Goal: Task Accomplishment & Management: Complete application form

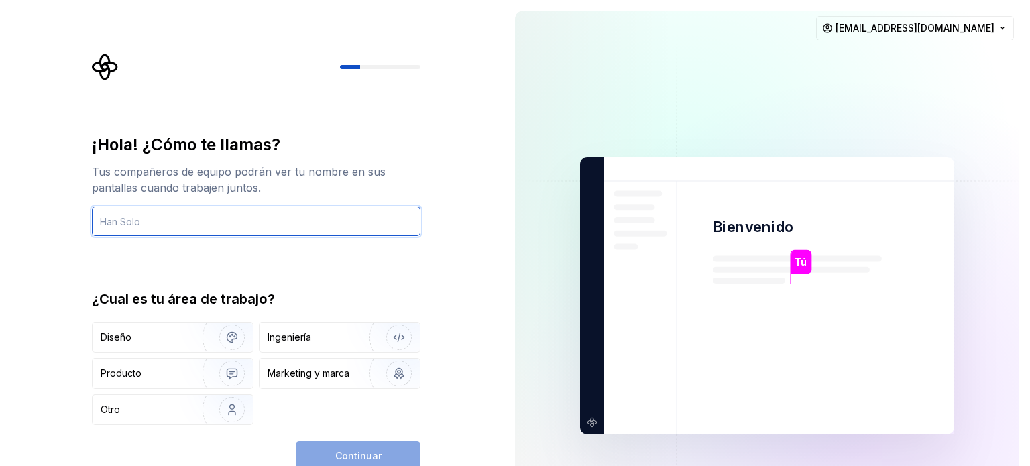
click at [183, 211] on input "text" at bounding box center [256, 222] width 329 height 30
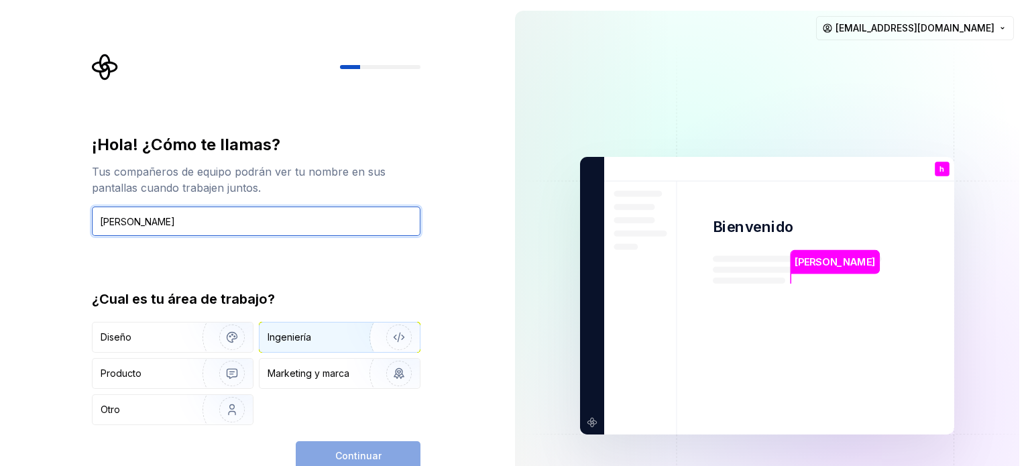
type input "[PERSON_NAME]"
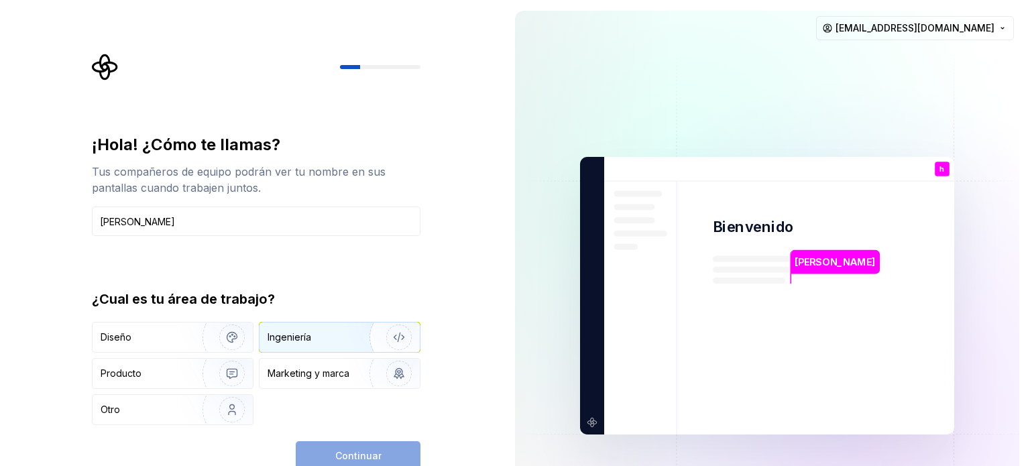
click at [303, 331] on div "Ingeniería" at bounding box center [290, 337] width 44 height 13
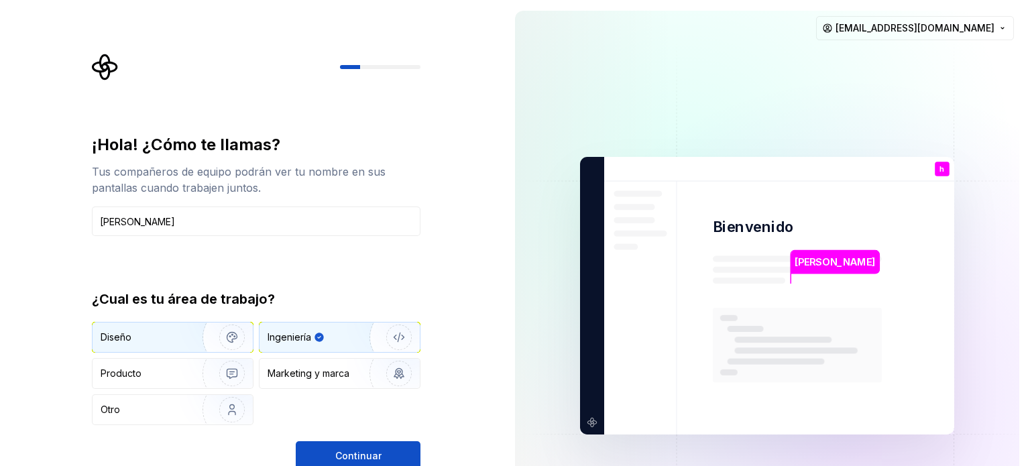
click at [178, 339] on div "Diseño" at bounding box center [143, 337] width 85 height 13
click at [318, 328] on div "Ingeniería" at bounding box center [340, 338] width 160 height 30
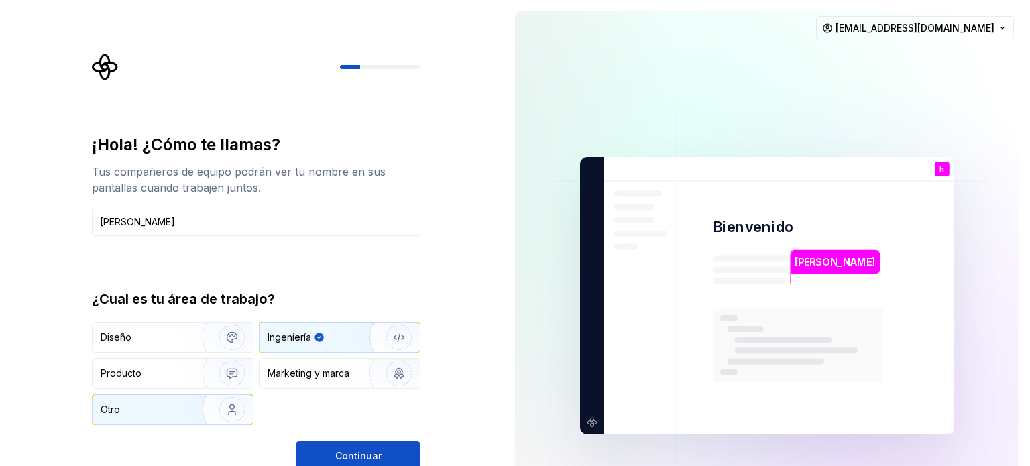
click at [156, 414] on div "Otro" at bounding box center [137, 409] width 73 height 13
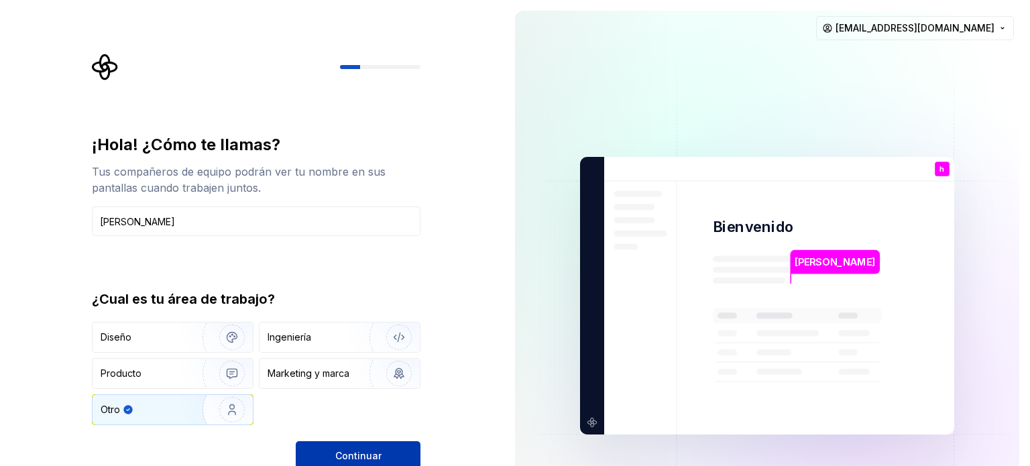
click at [349, 451] on font "Continuar" at bounding box center [358, 455] width 46 height 11
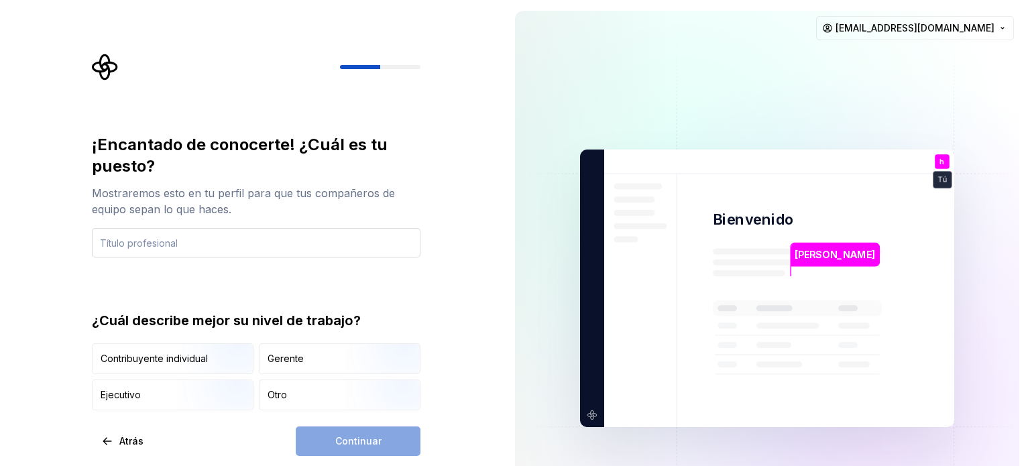
click at [235, 240] on input "text" at bounding box center [256, 243] width 329 height 30
click at [303, 398] on div "Otro" at bounding box center [340, 395] width 160 height 30
click at [343, 440] on div "Continuar" at bounding box center [358, 442] width 125 height 30
click at [197, 245] on input "text" at bounding box center [256, 243] width 329 height 30
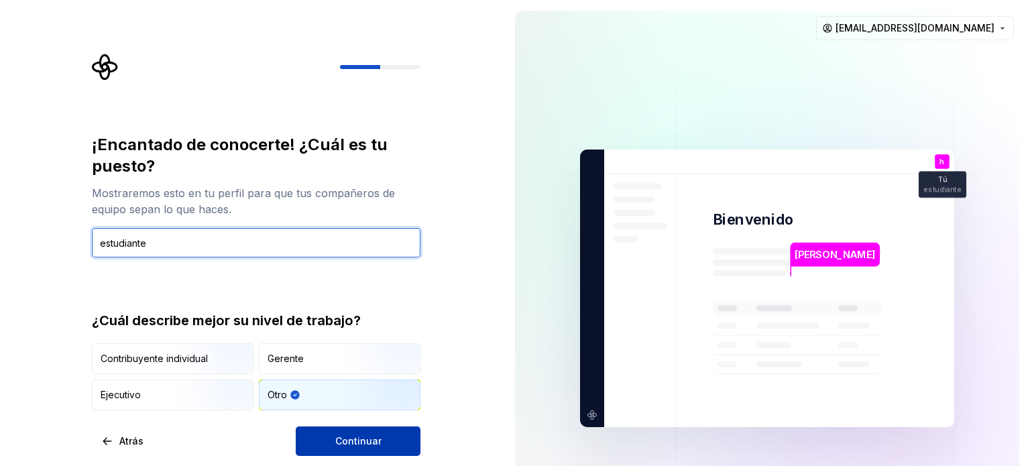
type input "estudiante"
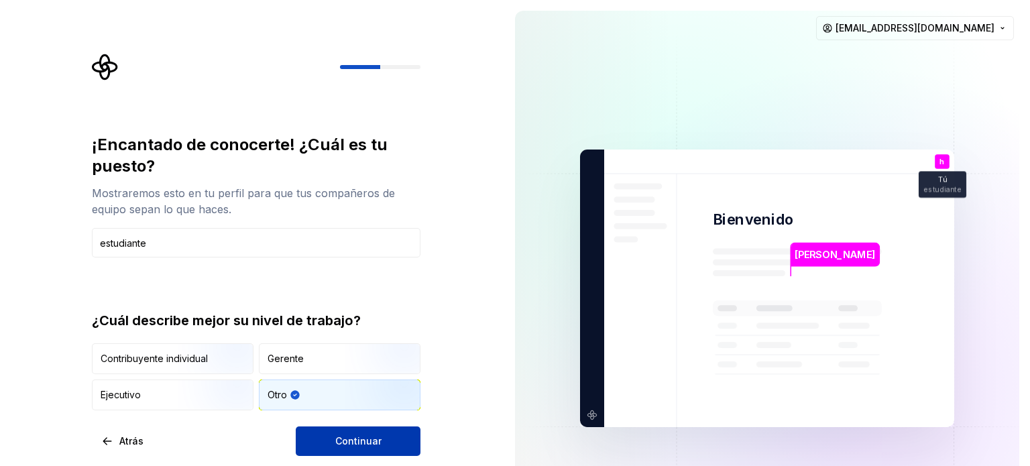
click at [351, 432] on button "Continuar" at bounding box center [358, 442] width 125 height 30
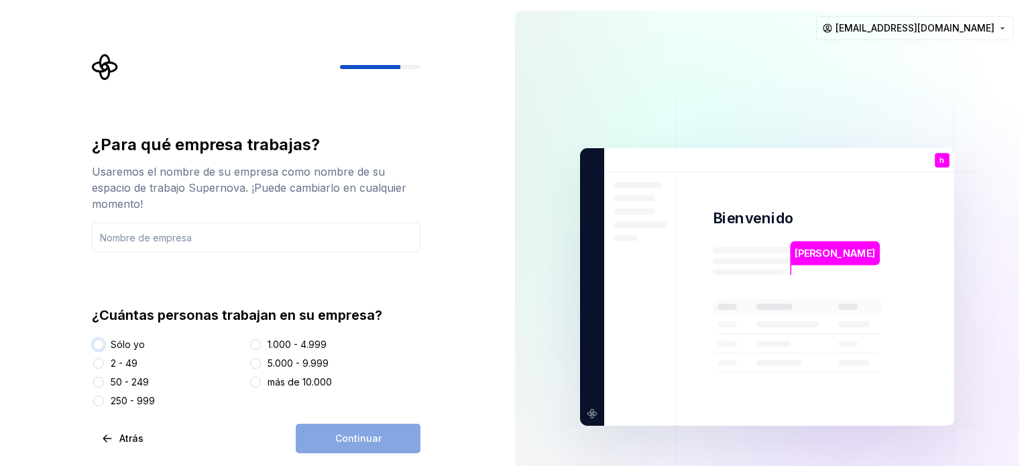
click at [99, 339] on button "Sólo yo" at bounding box center [98, 344] width 11 height 11
click at [233, 249] on input "text" at bounding box center [256, 238] width 329 height 30
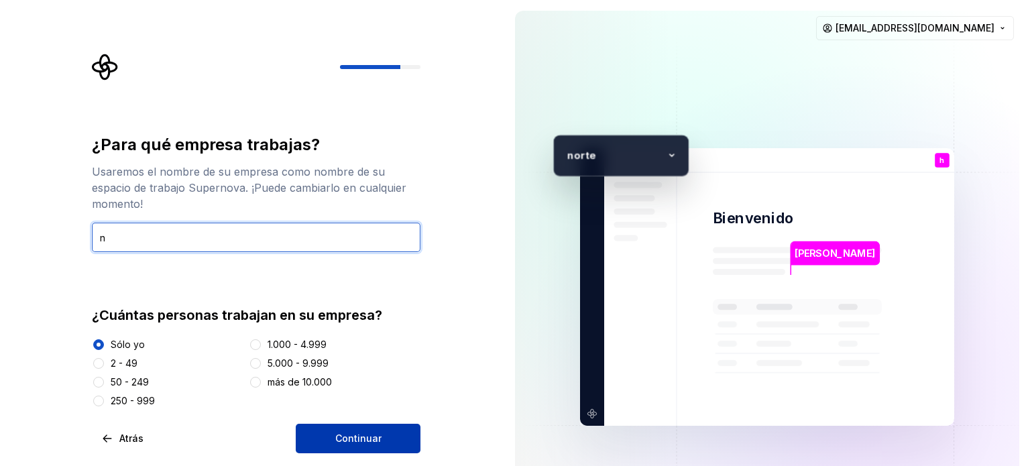
type input "n"
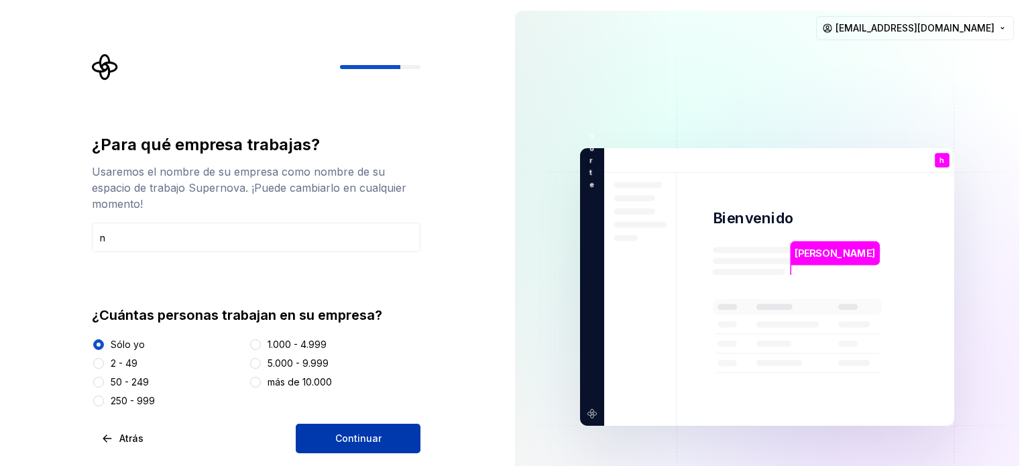
click at [377, 442] on font "Continuar" at bounding box center [358, 438] width 46 height 11
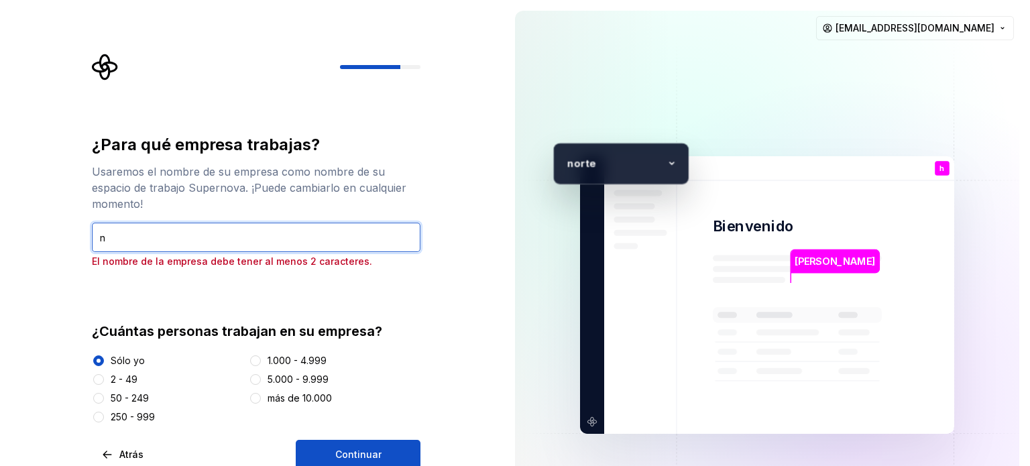
click at [219, 228] on input "n" at bounding box center [256, 238] width 329 height 30
type input "no"
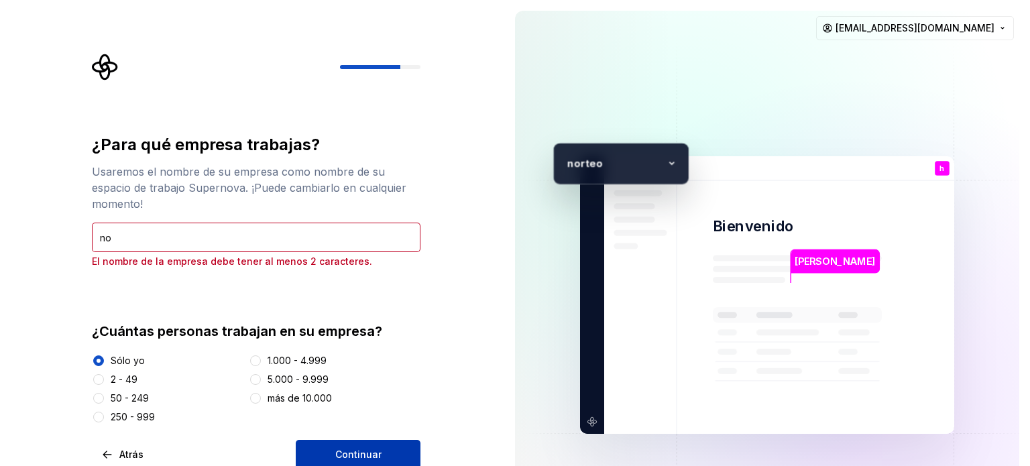
click at [378, 451] on font "Continuar" at bounding box center [358, 454] width 46 height 11
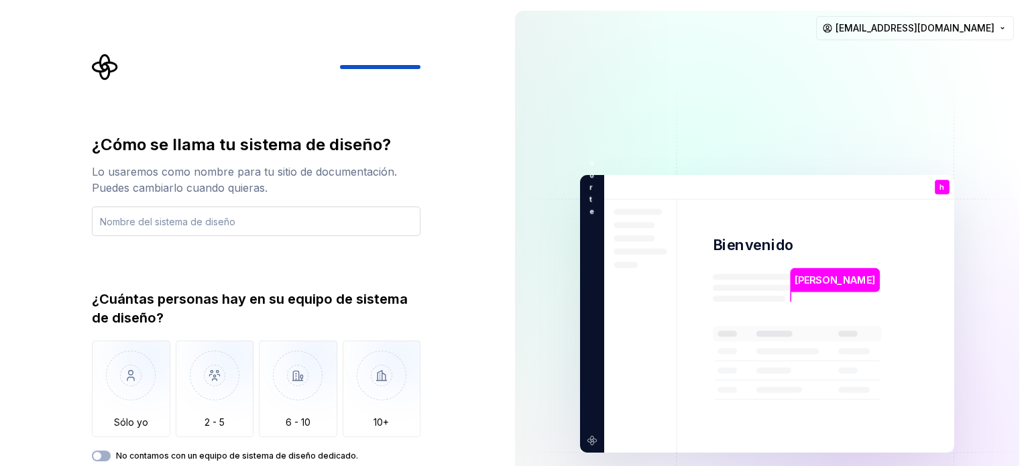
click at [207, 221] on input "text" at bounding box center [256, 222] width 329 height 30
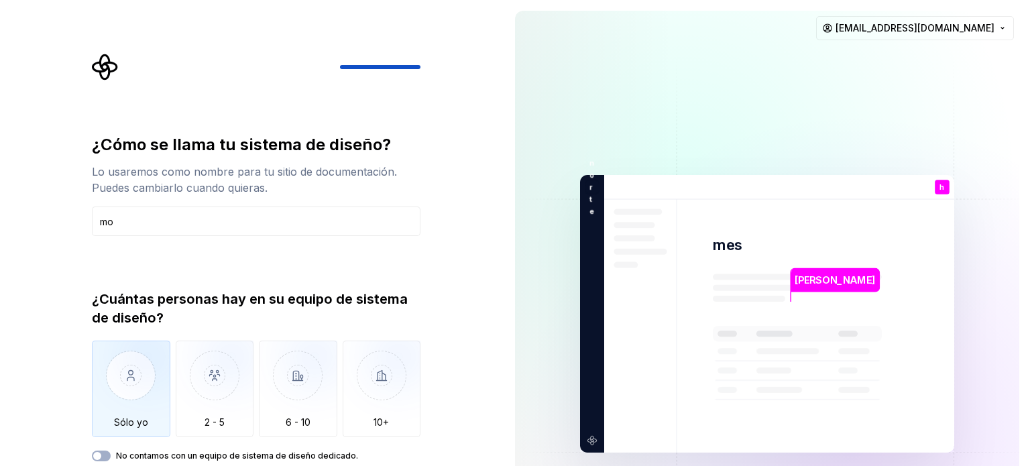
type input "mo"
click at [137, 363] on img "button" at bounding box center [131, 386] width 78 height 90
click at [137, 391] on img "button" at bounding box center [131, 386] width 78 height 90
click at [203, 229] on input "mo" at bounding box center [256, 222] width 329 height 30
click at [106, 451] on button "No contamos con un equipo de sistema de diseño dedicado." at bounding box center [101, 456] width 19 height 11
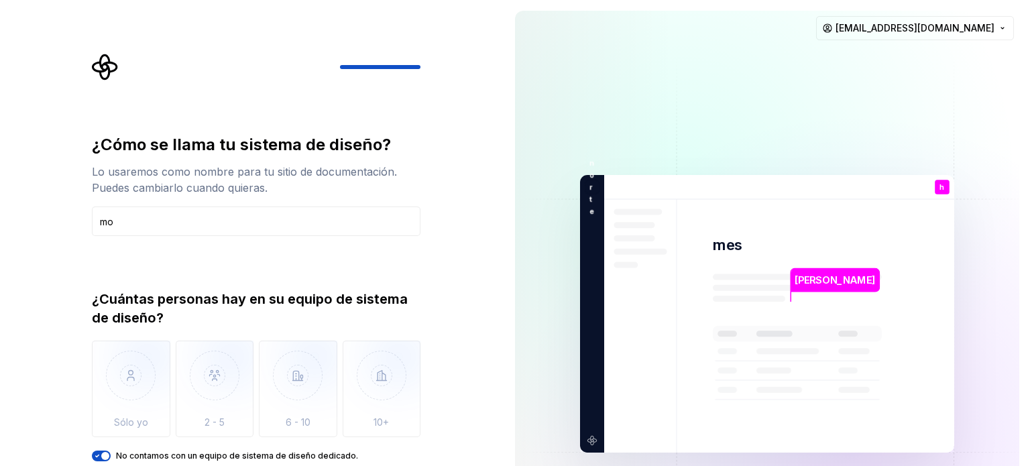
click at [103, 454] on span "button" at bounding box center [105, 456] width 8 height 8
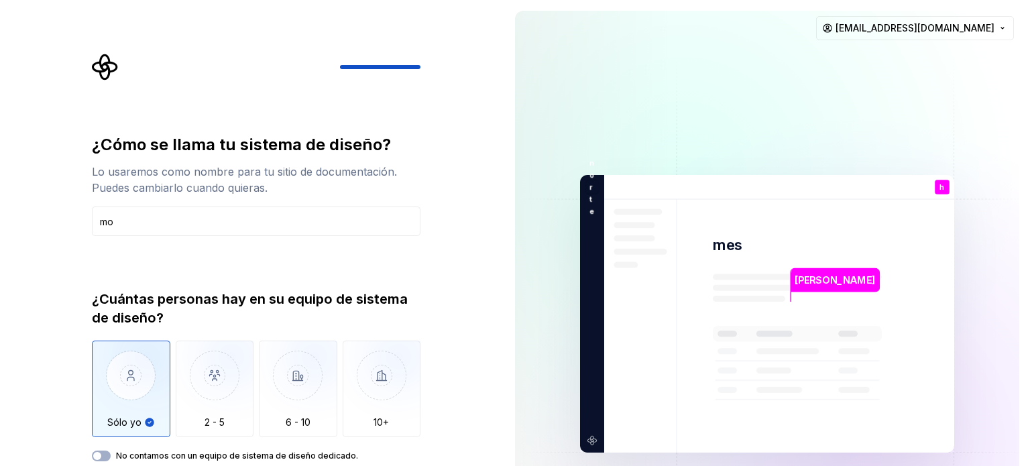
click at [150, 396] on img "button" at bounding box center [131, 386] width 78 height 90
click at [250, 229] on div "¿Cómo se llama tu sistema de diseño? Lo usaremos como nombre para tu sitio de d…" at bounding box center [256, 297] width 329 height 327
click at [386, 66] on div at bounding box center [420, 67] width 161 height 4
click at [80, 67] on div "¿Cómo se llama tu sistema de diseño? Lo usaremos como nombre para tu sitio de d…" at bounding box center [252, 314] width 504 height 628
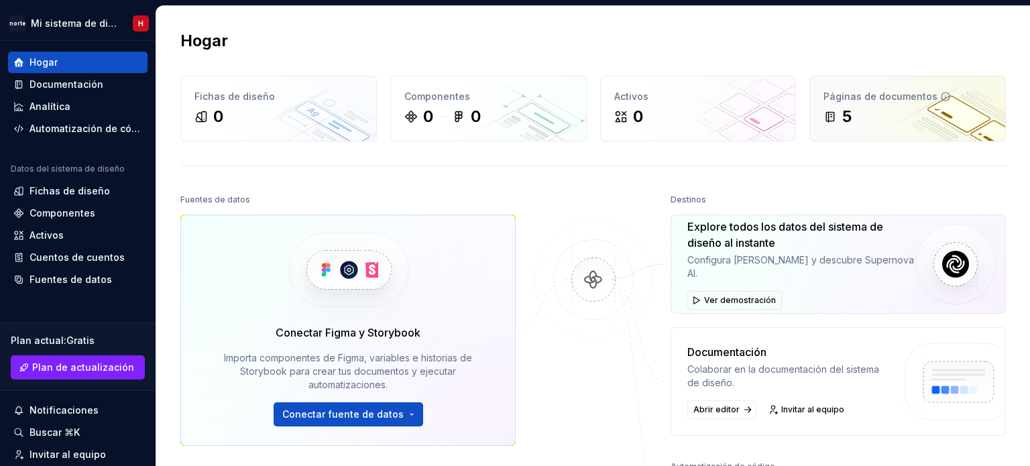
click at [877, 115] on div "5" at bounding box center [908, 116] width 168 height 21
click at [856, 131] on div "Páginas de documentos 5" at bounding box center [907, 108] width 195 height 64
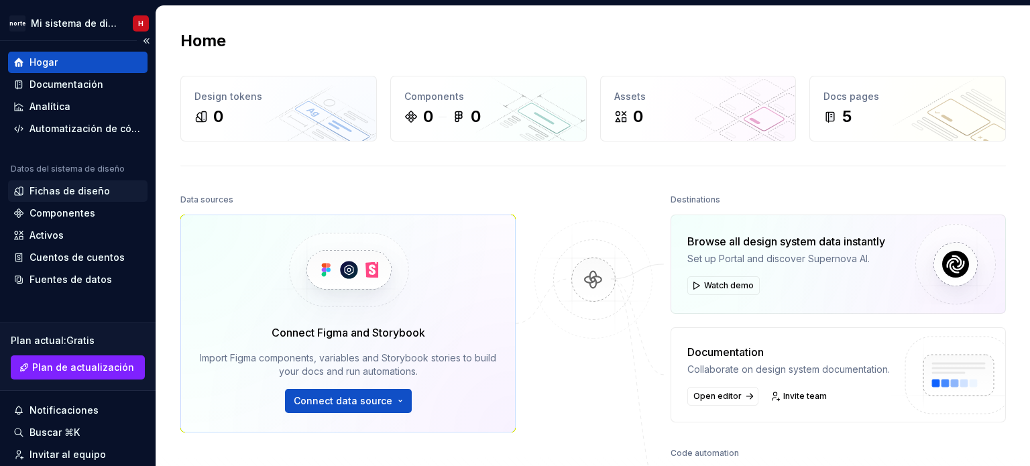
click at [90, 192] on font "Fichas de diseño" at bounding box center [70, 190] width 80 height 11
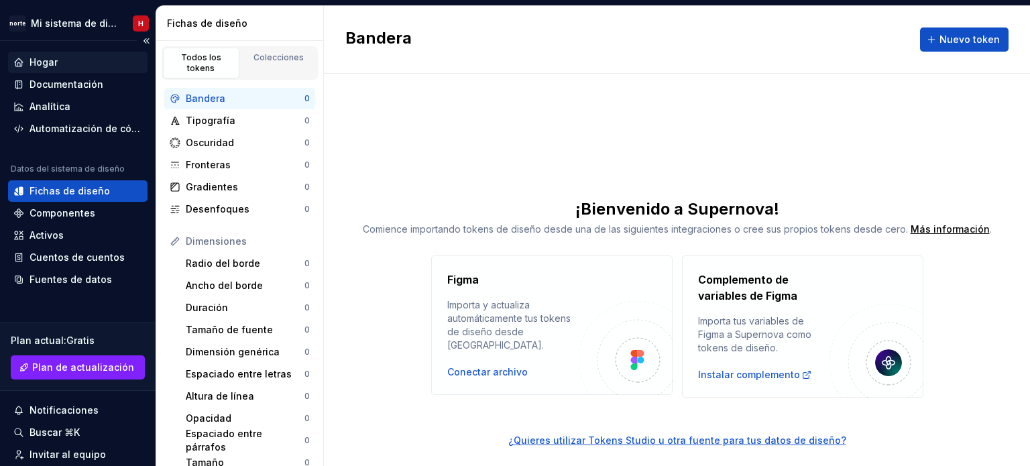
click at [67, 60] on div "Hogar" at bounding box center [77, 62] width 129 height 13
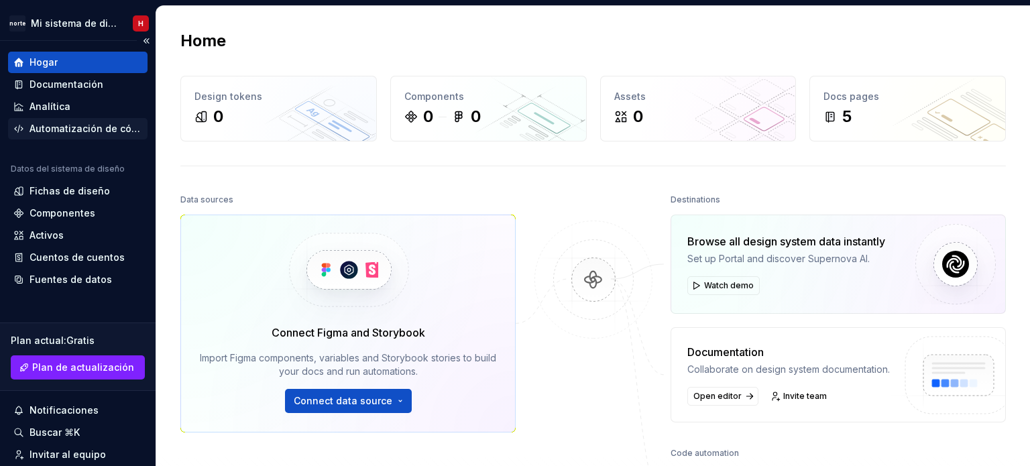
click at [80, 131] on font "Automatización de código" at bounding box center [91, 128] width 123 height 11
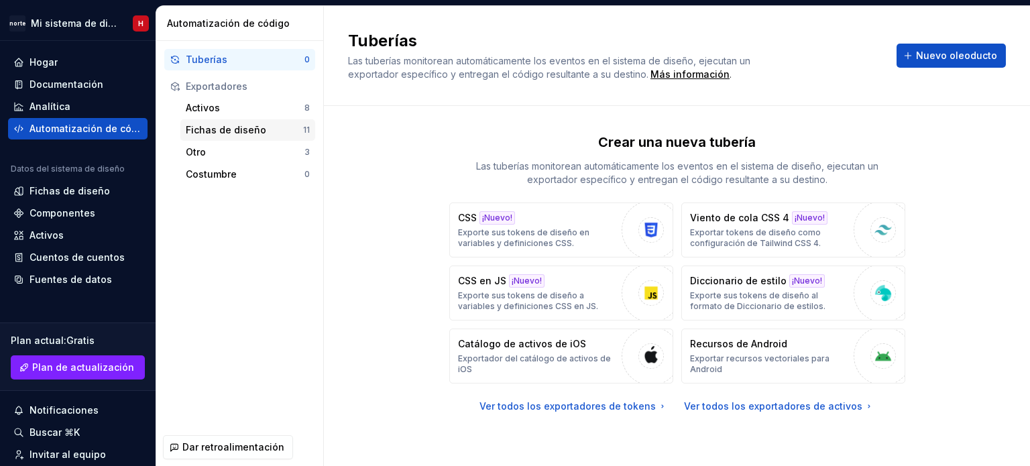
click at [253, 131] on font "Fichas de diseño" at bounding box center [226, 129] width 80 height 11
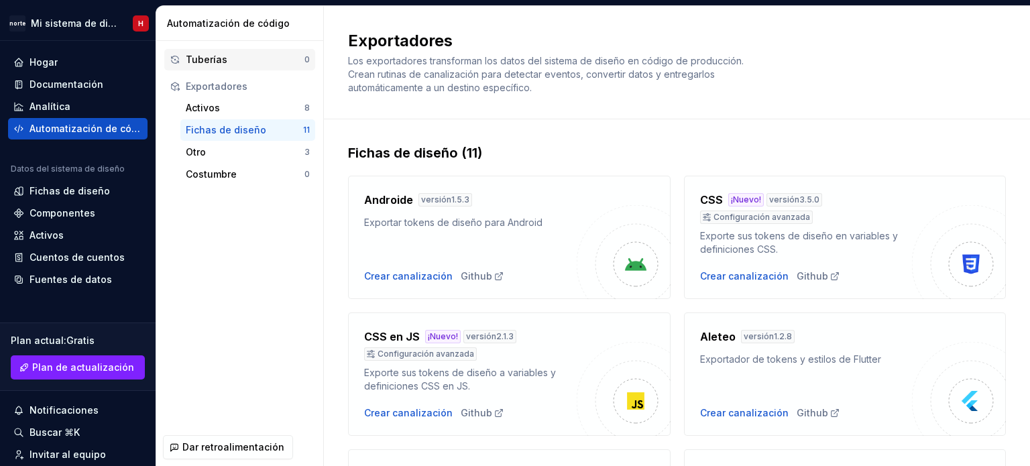
click at [223, 55] on font "Tuberías" at bounding box center [207, 59] width 42 height 11
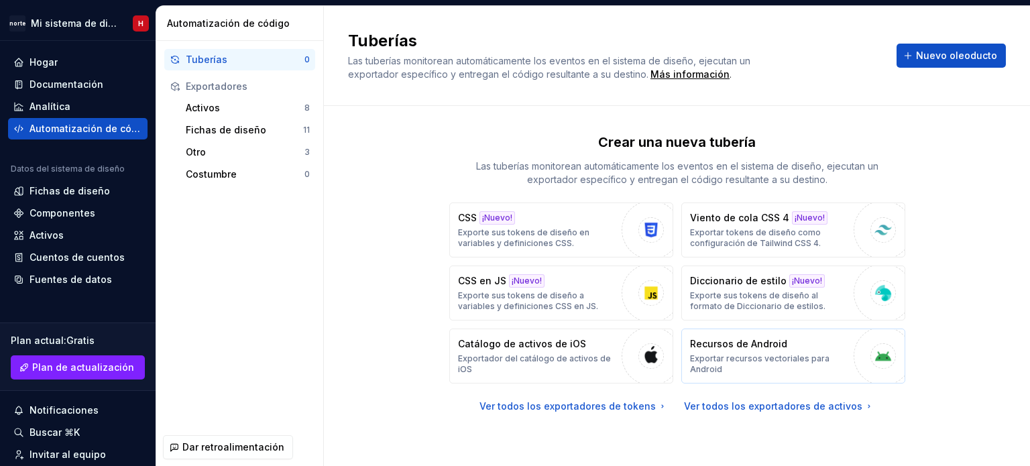
click at [754, 355] on font "Exportar recursos vectoriales para Android" at bounding box center [759, 363] width 139 height 21
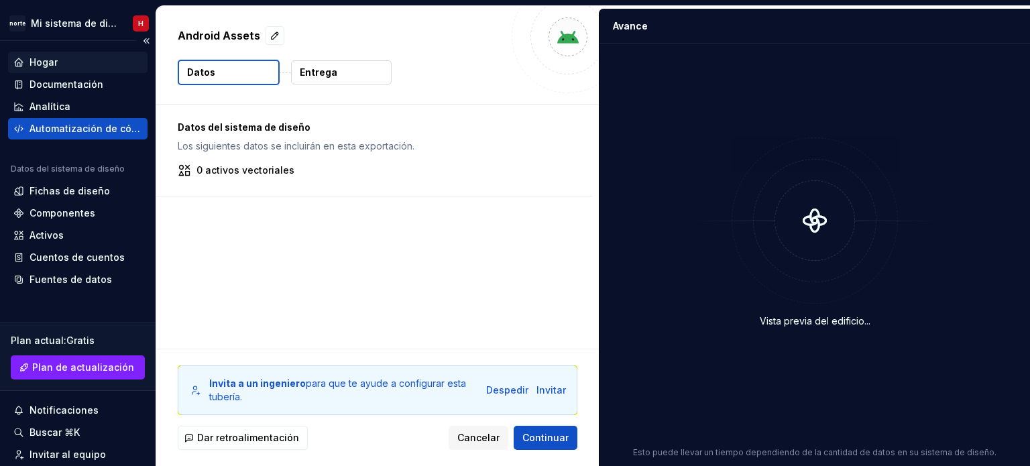
click at [68, 56] on div "Hogar" at bounding box center [77, 62] width 129 height 13
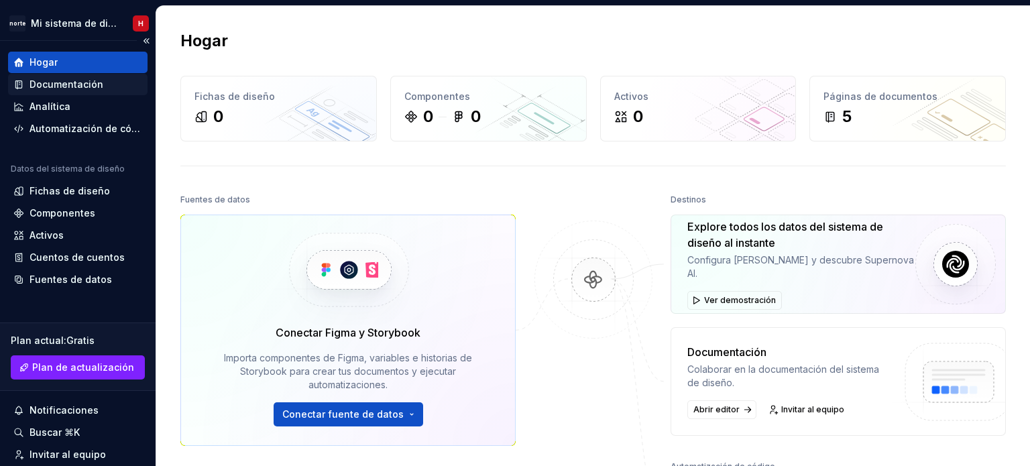
click at [67, 80] on font "Documentación" at bounding box center [67, 83] width 74 height 11
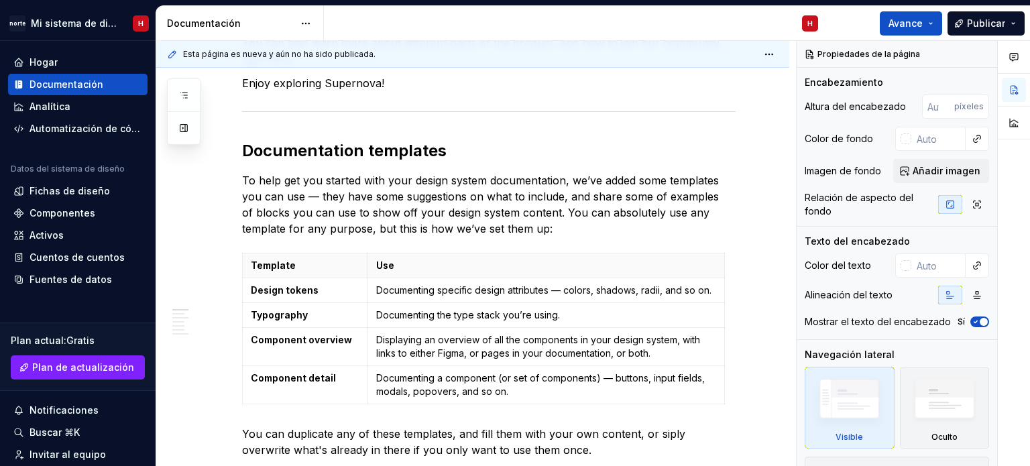
type textarea "*"
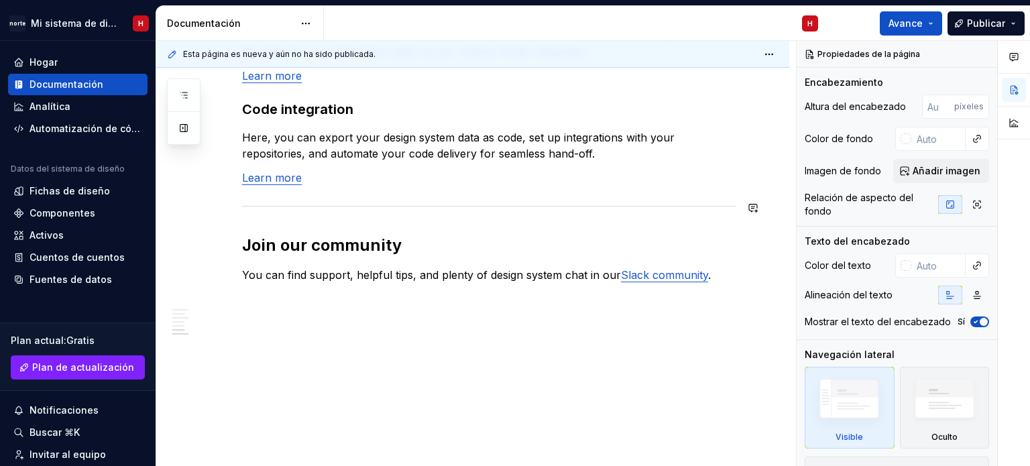
scroll to position [1199, 0]
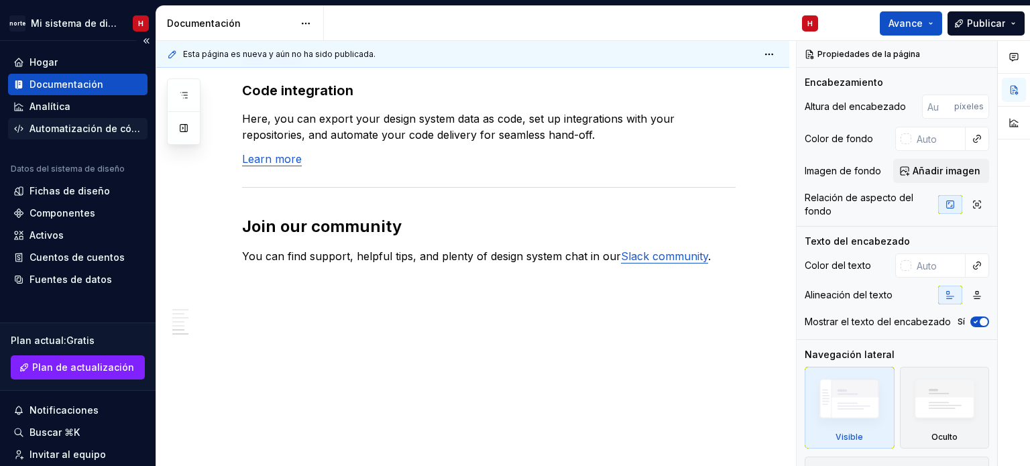
click at [60, 120] on div "Automatización de código" at bounding box center [77, 128] width 139 height 21
